Goal: Task Accomplishment & Management: Use online tool/utility

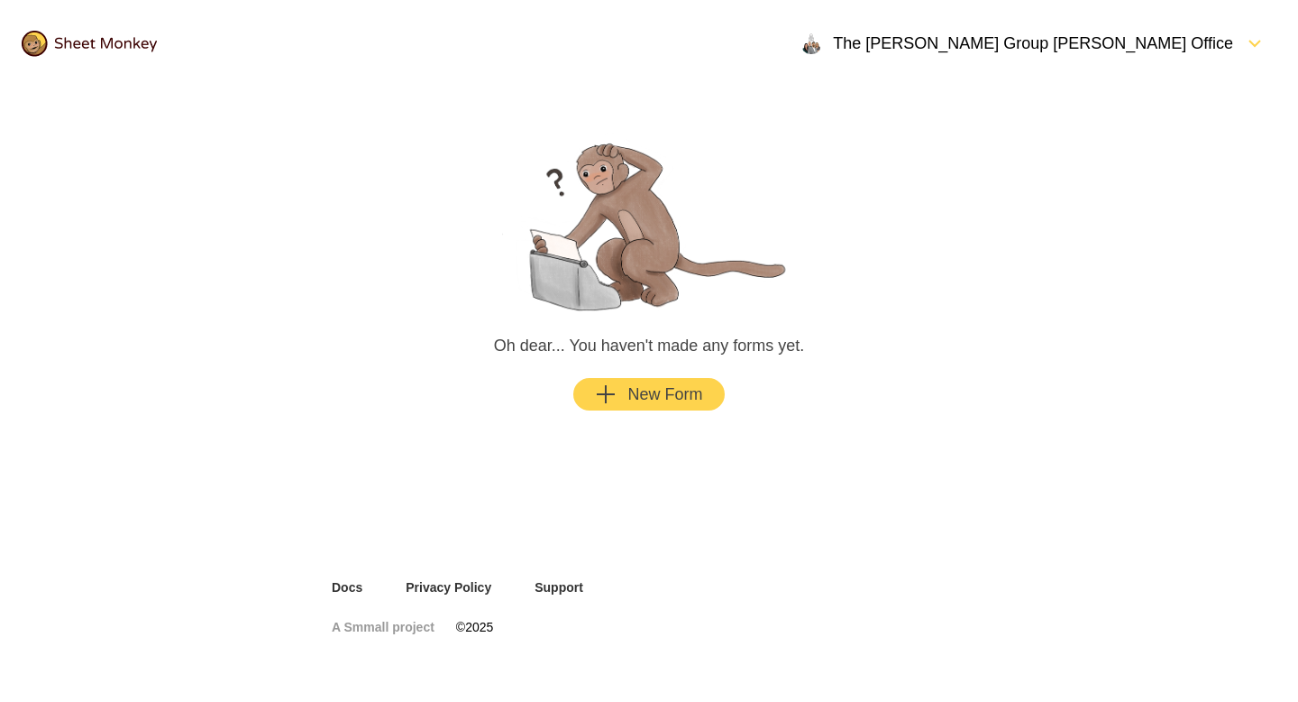
click at [627, 398] on div "button" at bounding box center [622, 394] width 11 height 22
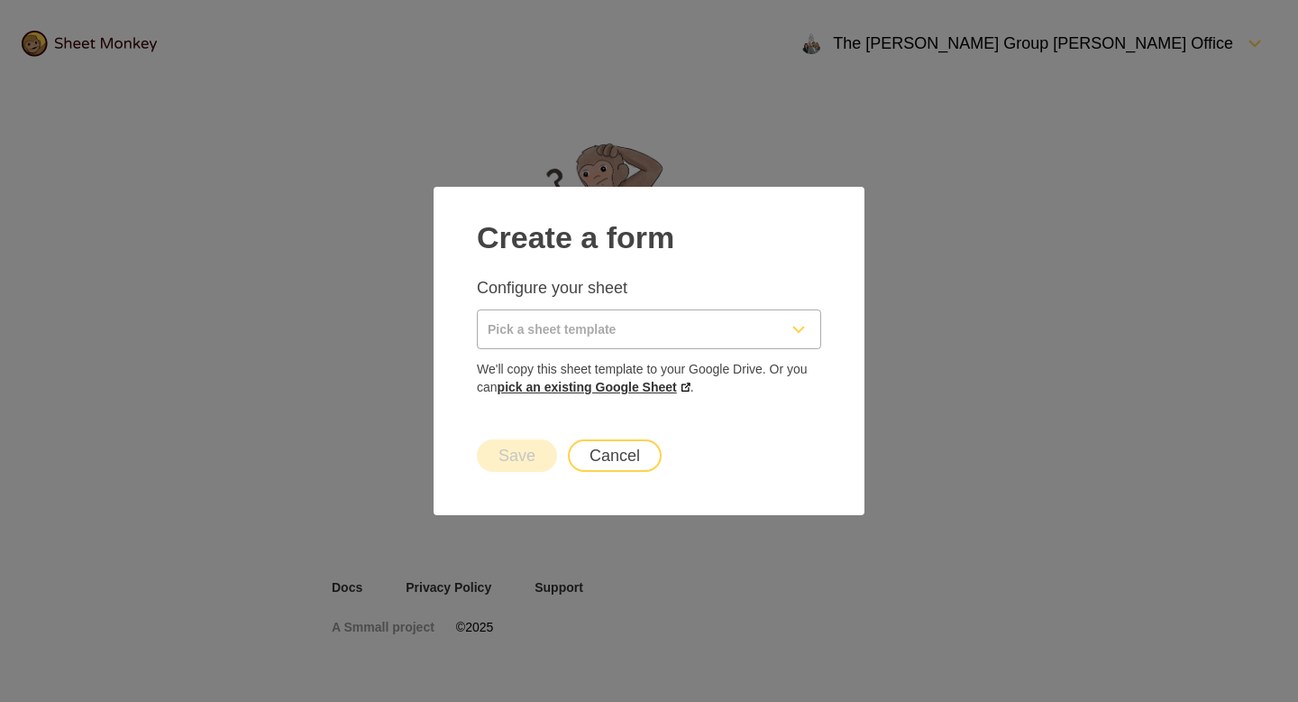
click at [568, 384] on link "pick an existing Google Sheet" at bounding box center [594, 387] width 193 height 14
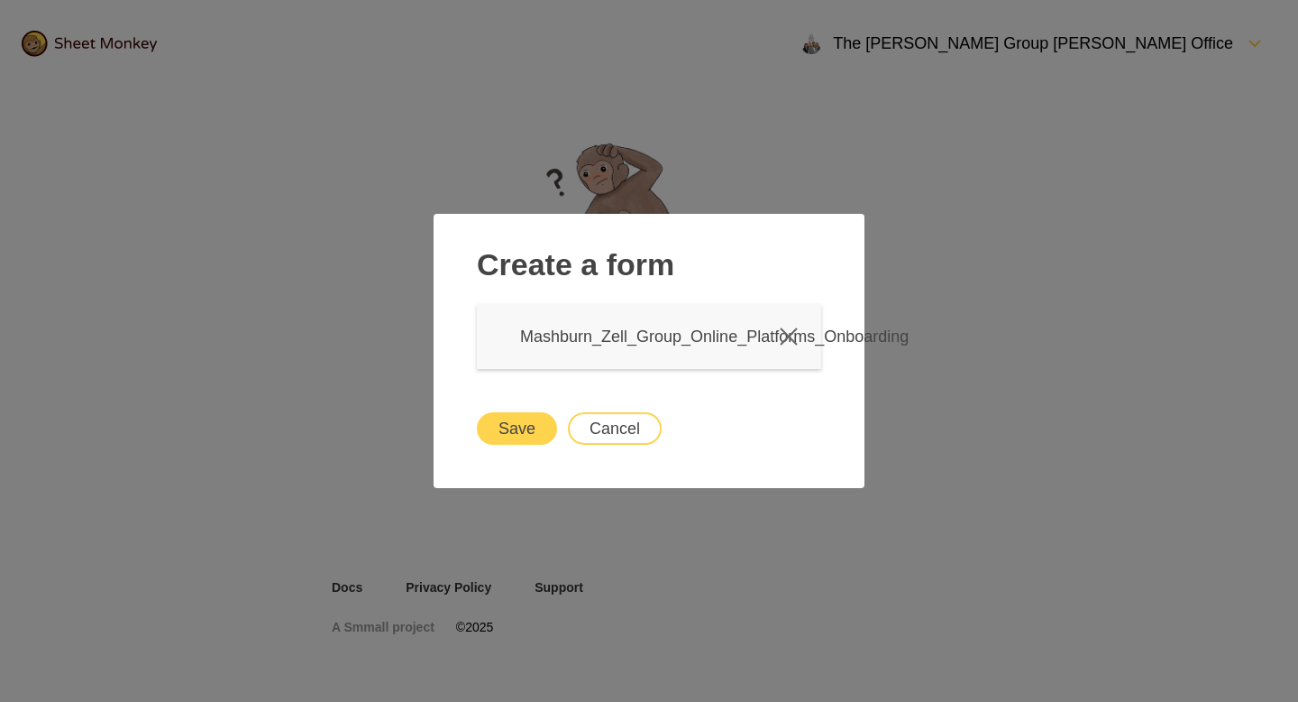
click at [499, 417] on button "Save" at bounding box center [517, 428] width 80 height 32
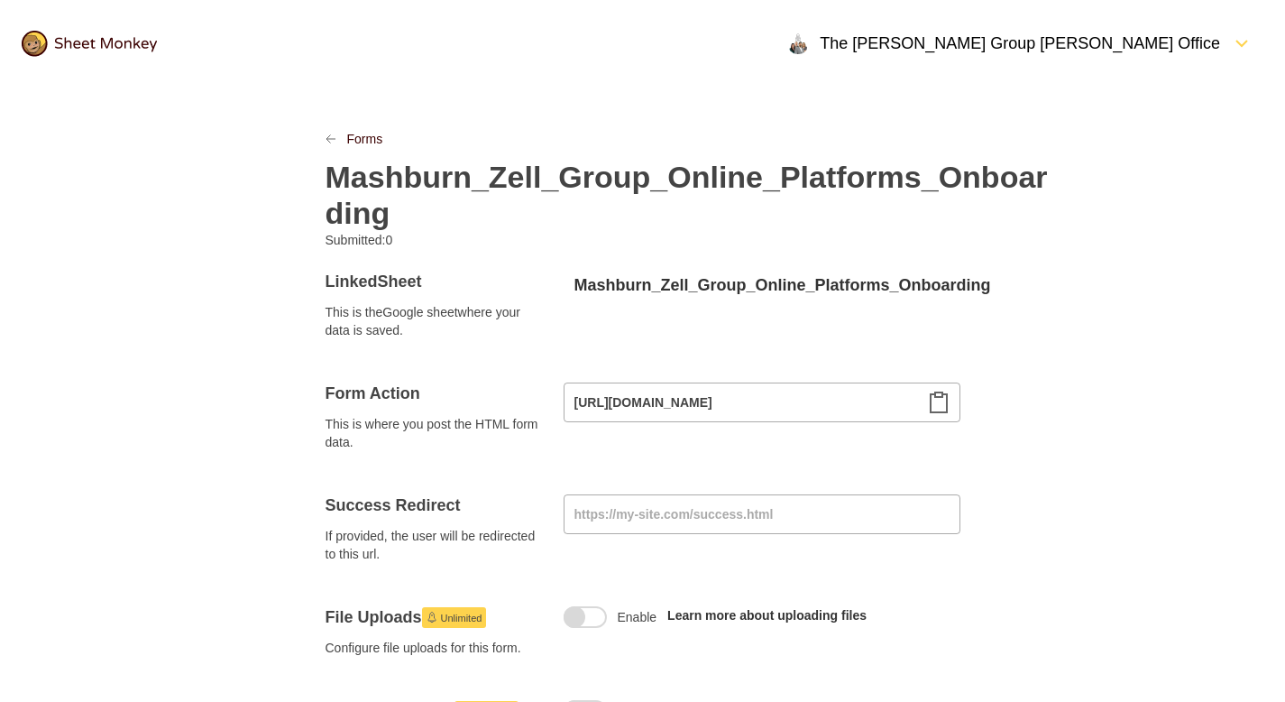
click at [77, 34] on img at bounding box center [89, 44] width 135 height 26
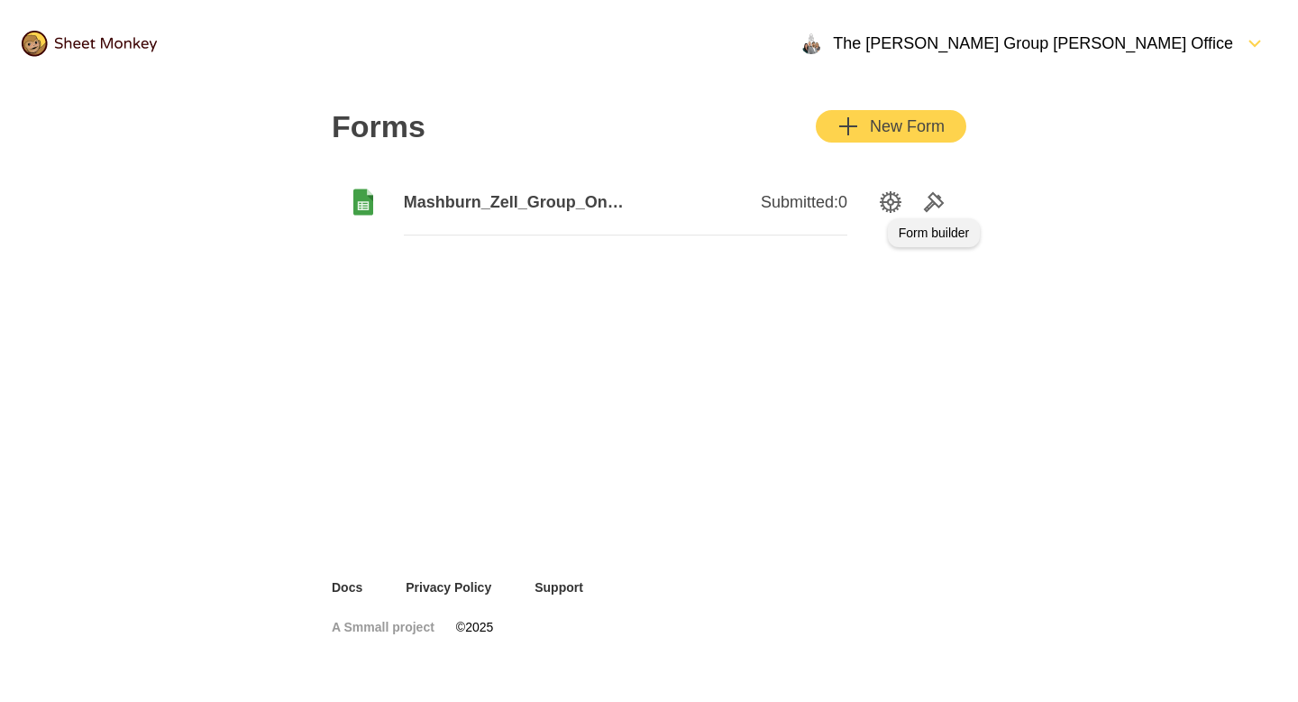
click at [931, 204] on icon "Tools" at bounding box center [934, 202] width 18 height 18
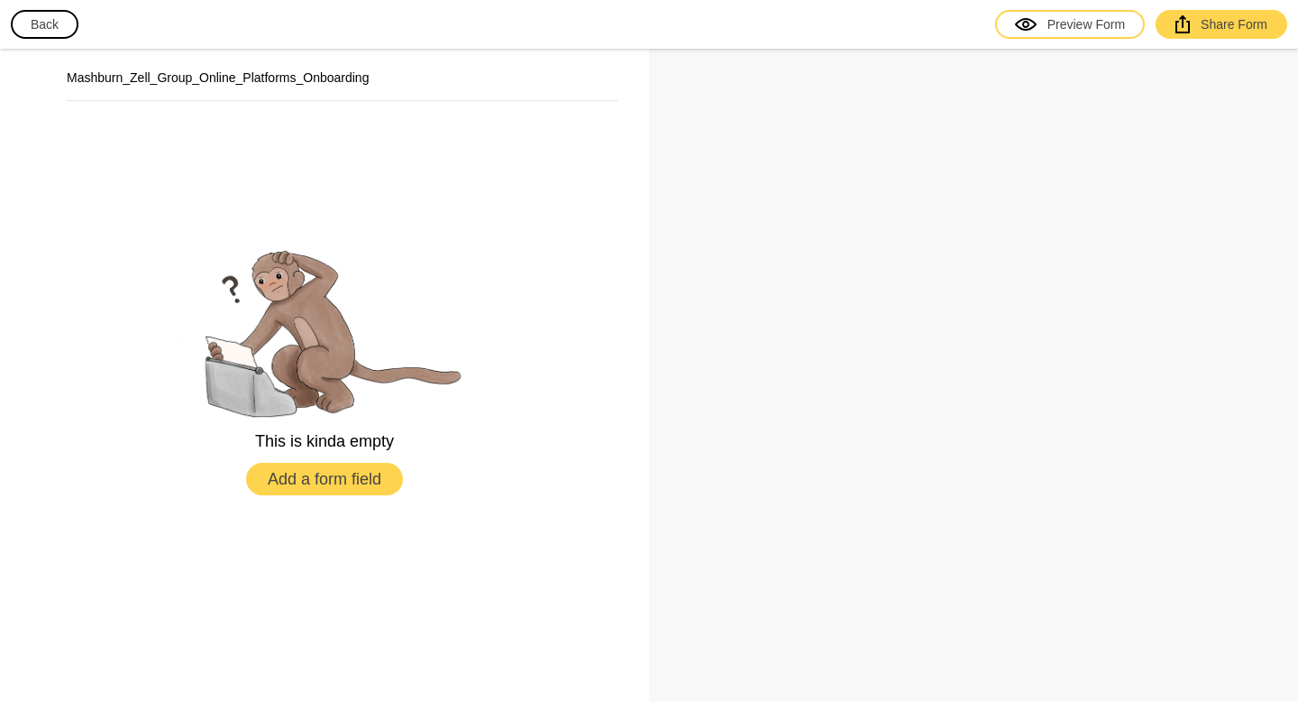
click at [316, 481] on button "Add a form field" at bounding box center [324, 479] width 157 height 32
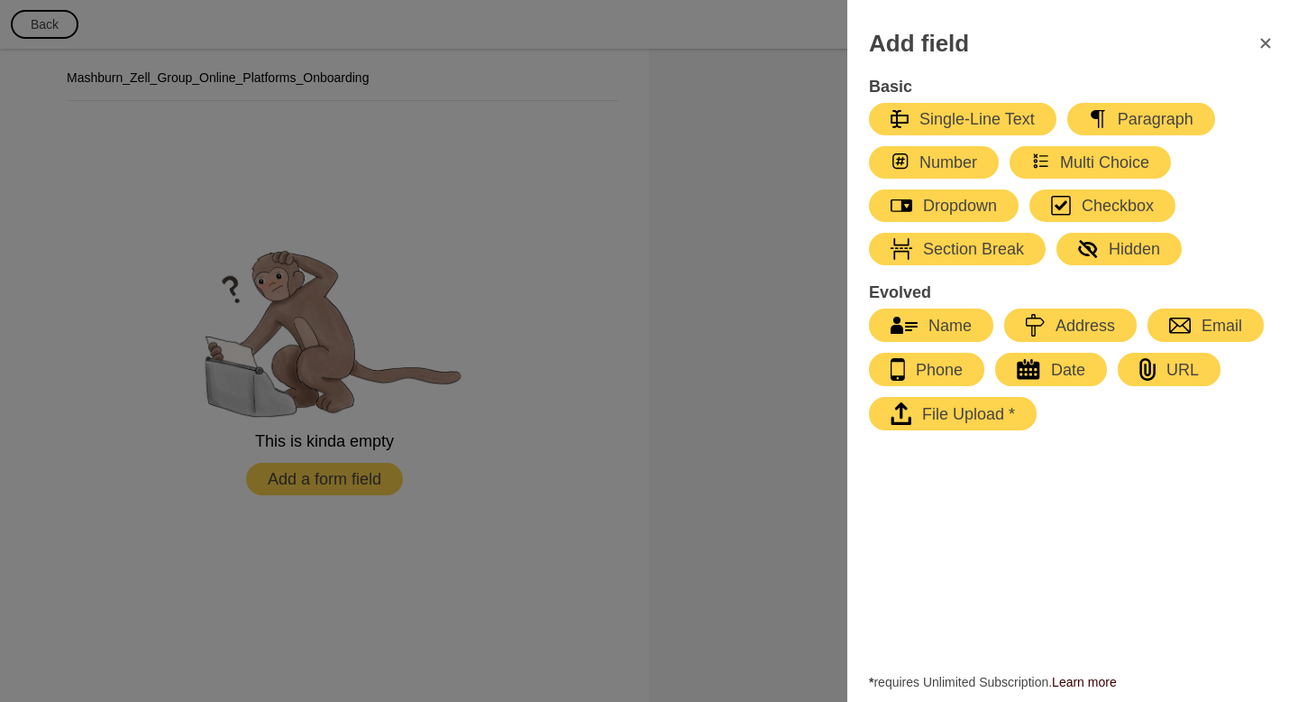
click at [1264, 47] on icon "FormClose" at bounding box center [1266, 43] width 22 height 22
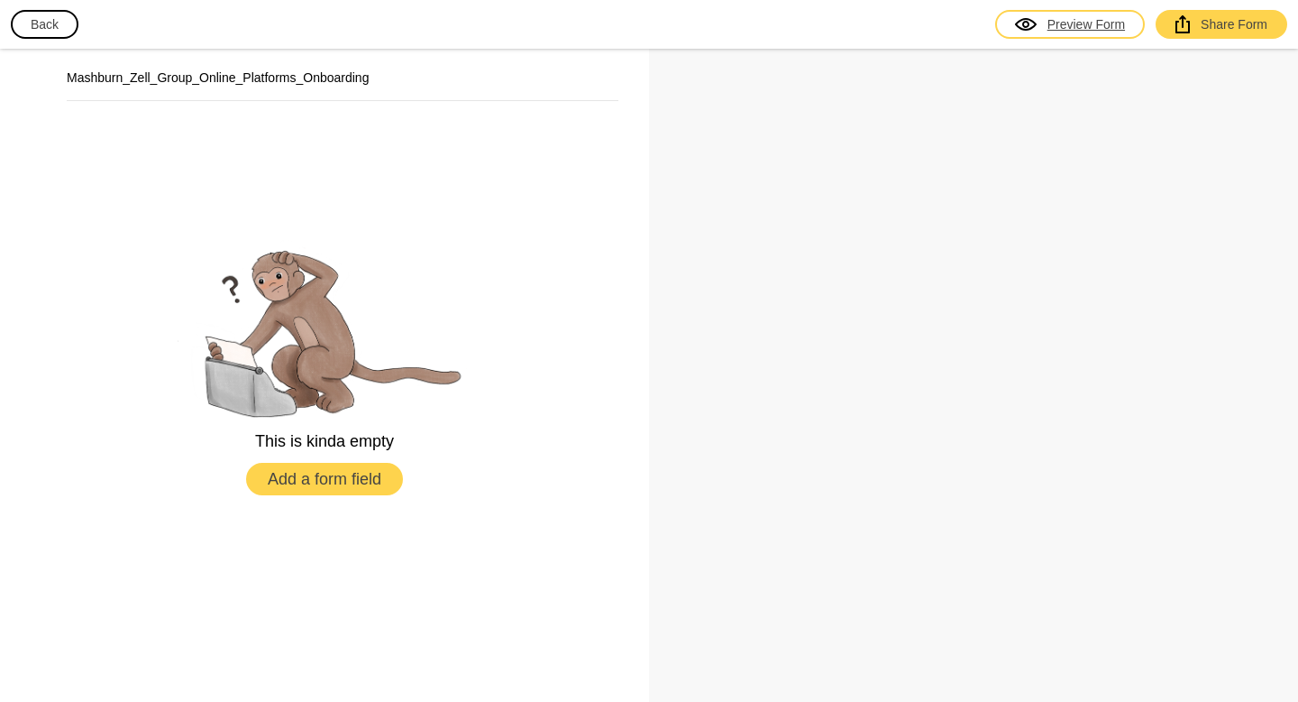
click at [1080, 35] on link "Preview Form" at bounding box center [1070, 24] width 150 height 29
